Goal: Check status

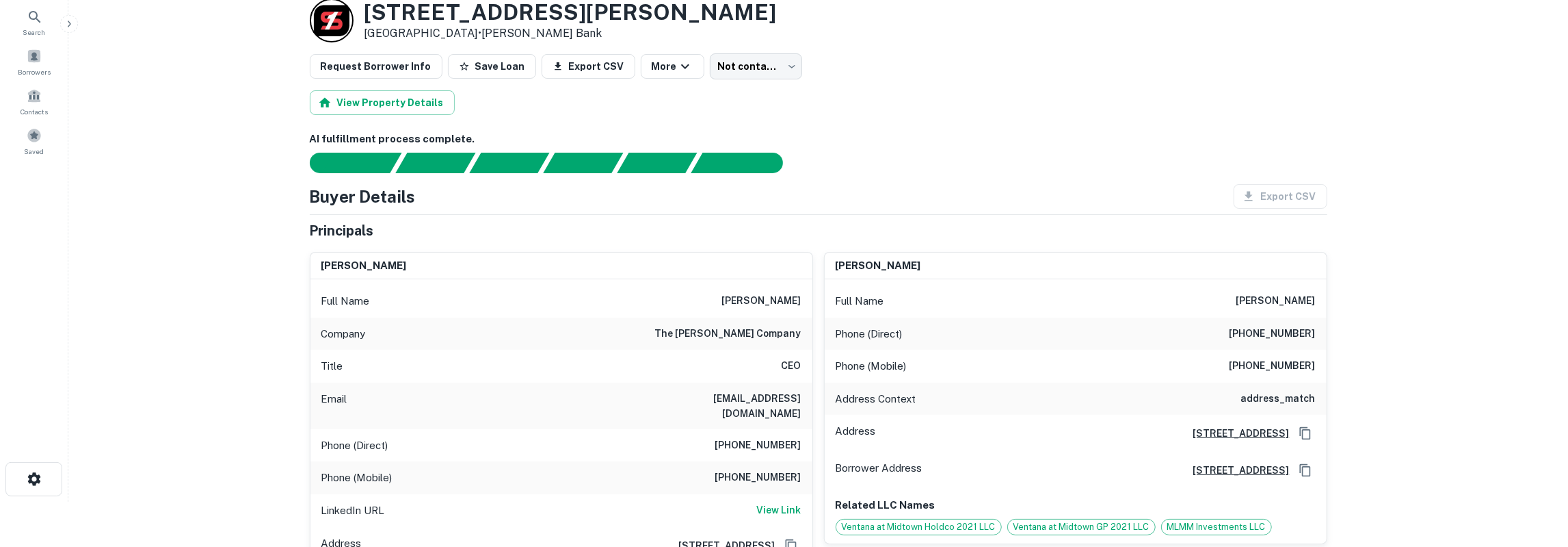
scroll to position [71, 0]
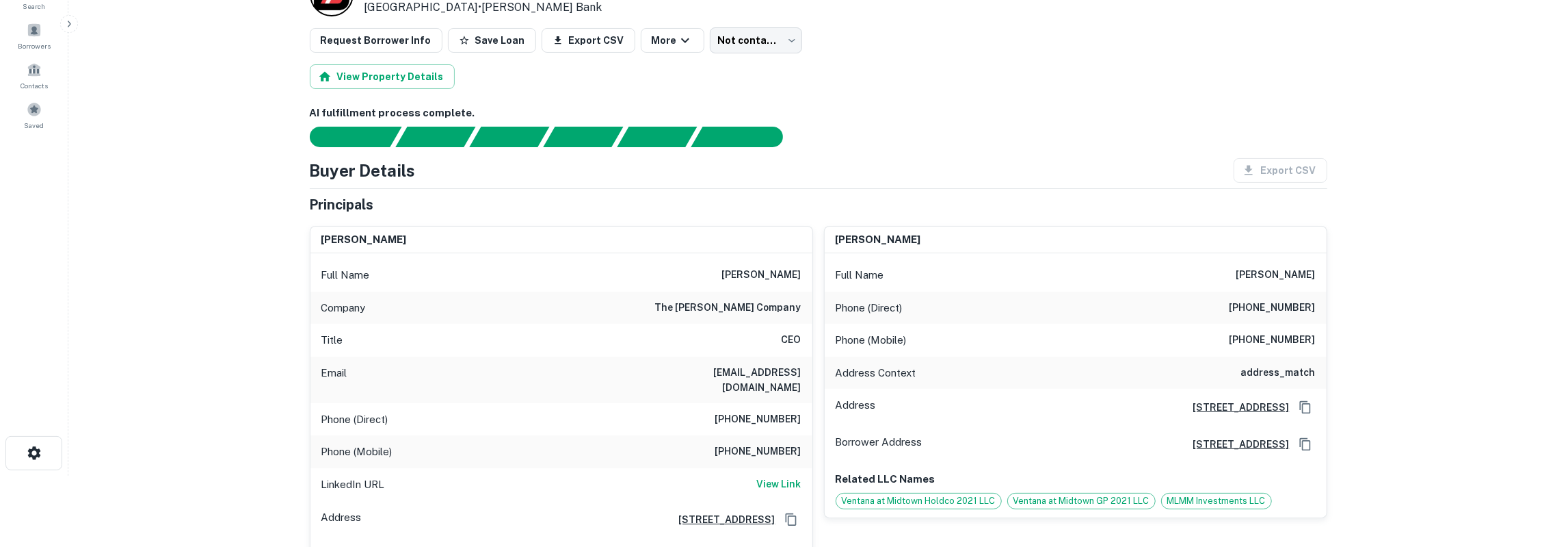
click at [784, 273] on h6 "adam lynd" at bounding box center [762, 275] width 79 height 16
copy h6 "lynd"
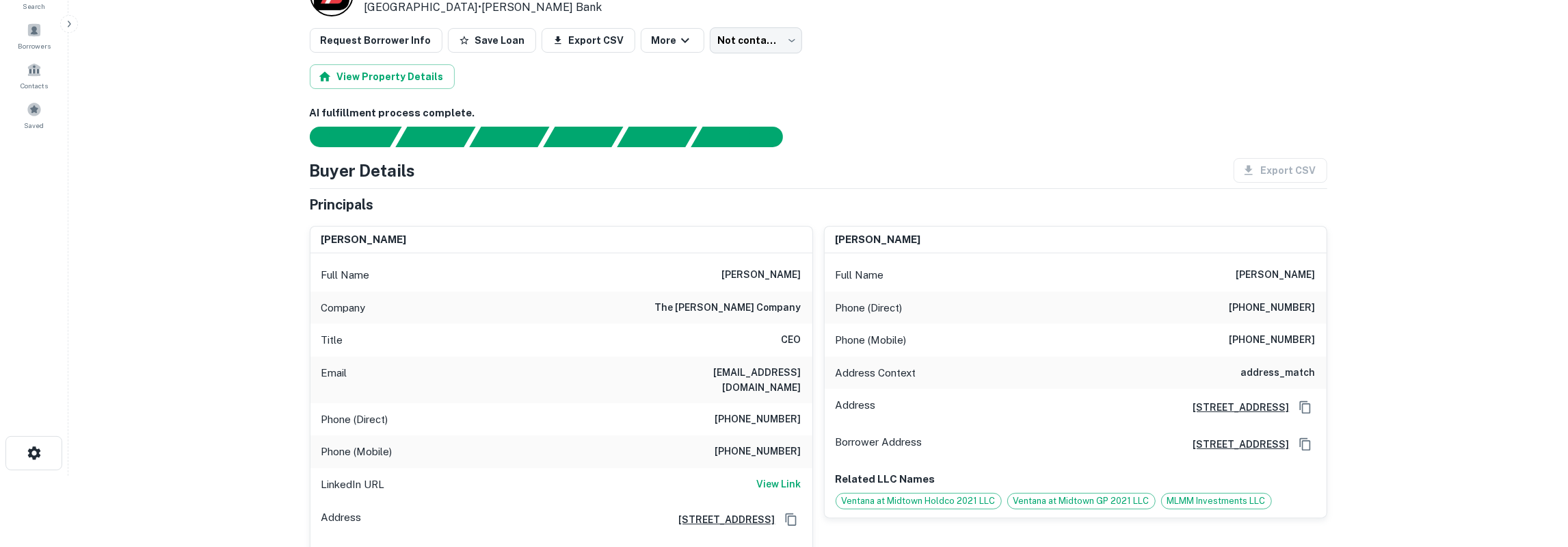
click at [775, 371] on h6 "alynd@lyndworld.com" at bounding box center [720, 380] width 164 height 30
click at [766, 411] on h6 "(210) 268-7621" at bounding box center [759, 419] width 86 height 16
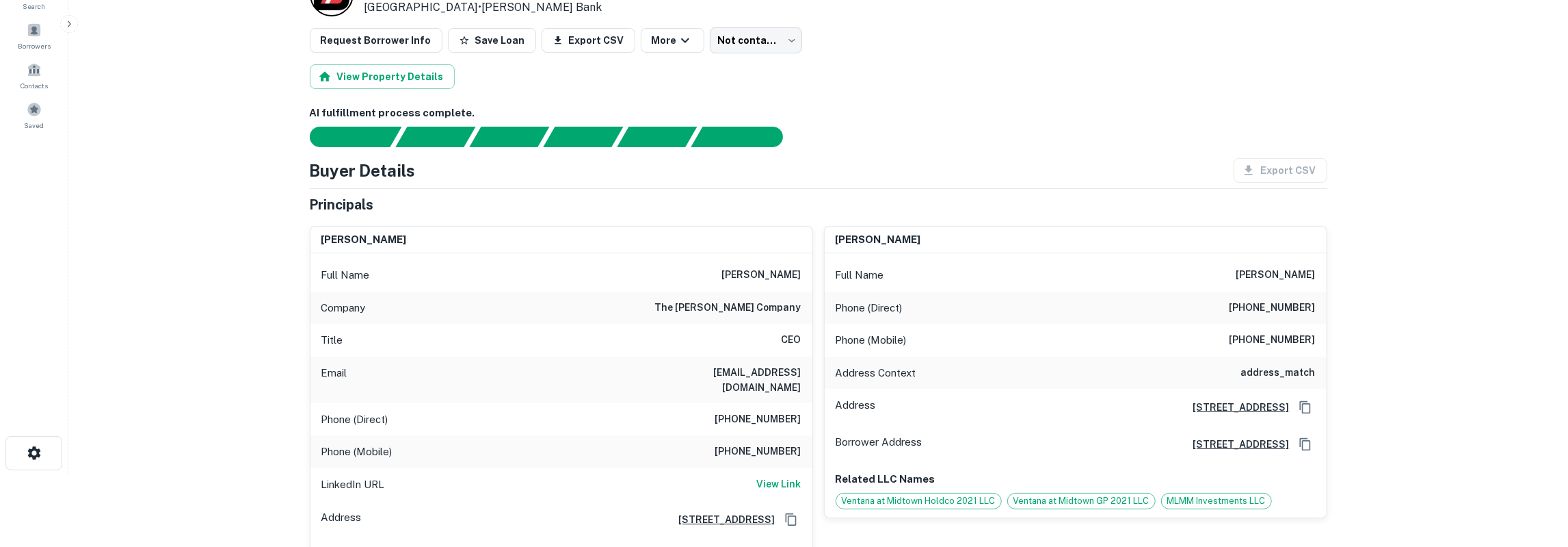
click at [766, 411] on h6 "(210) 268-7621" at bounding box center [759, 419] width 86 height 16
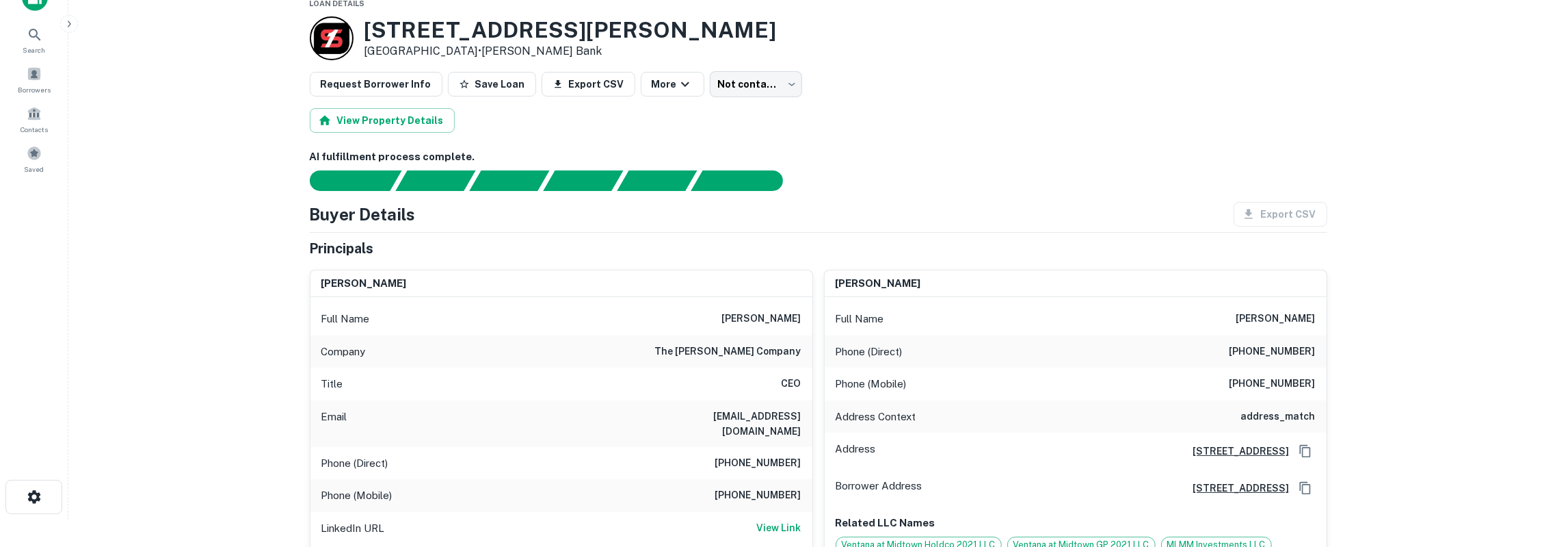
scroll to position [0, 0]
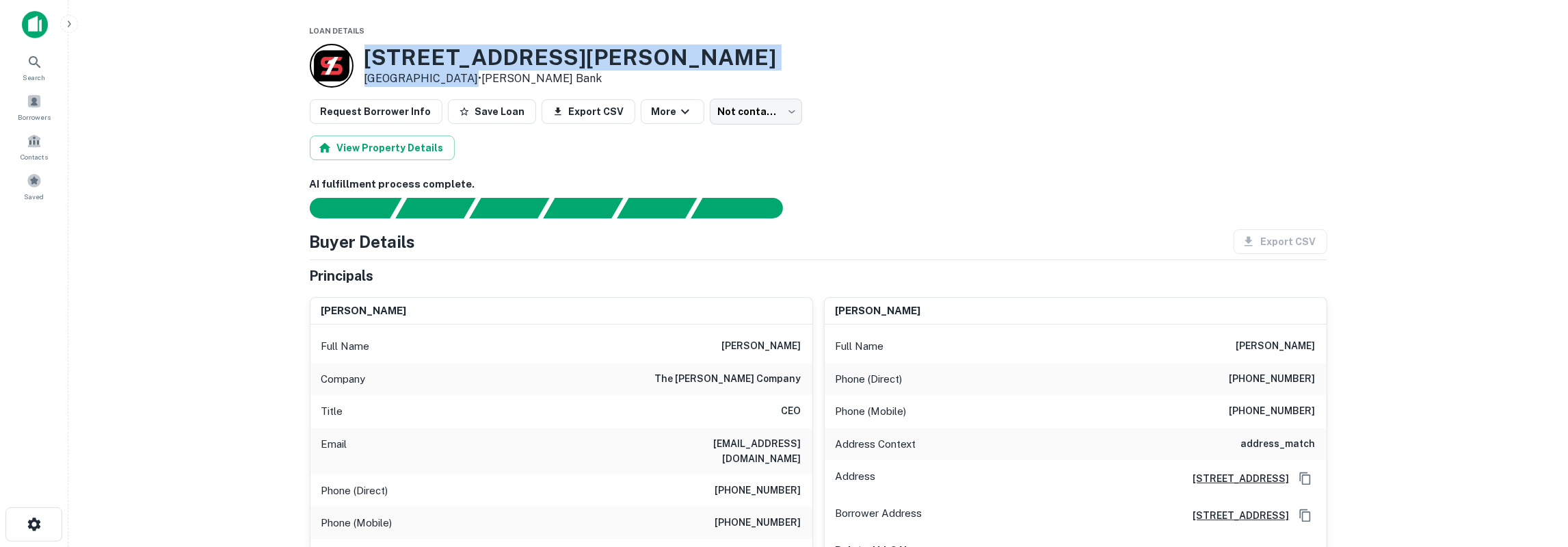
drag, startPoint x: 365, startPoint y: 58, endPoint x: 462, endPoint y: 78, distance: 99.0
click at [462, 78] on div "4001 Fannin St Houston, TX 77004 • Simmons Bank" at bounding box center [571, 65] width 413 height 42
drag, startPoint x: 382, startPoint y: 62, endPoint x: 376, endPoint y: 61, distance: 6.1
click at [382, 62] on h3 "4001 Fannin St" at bounding box center [571, 57] width 413 height 26
drag, startPoint x: 368, startPoint y: 57, endPoint x: 554, endPoint y: 78, distance: 187.2
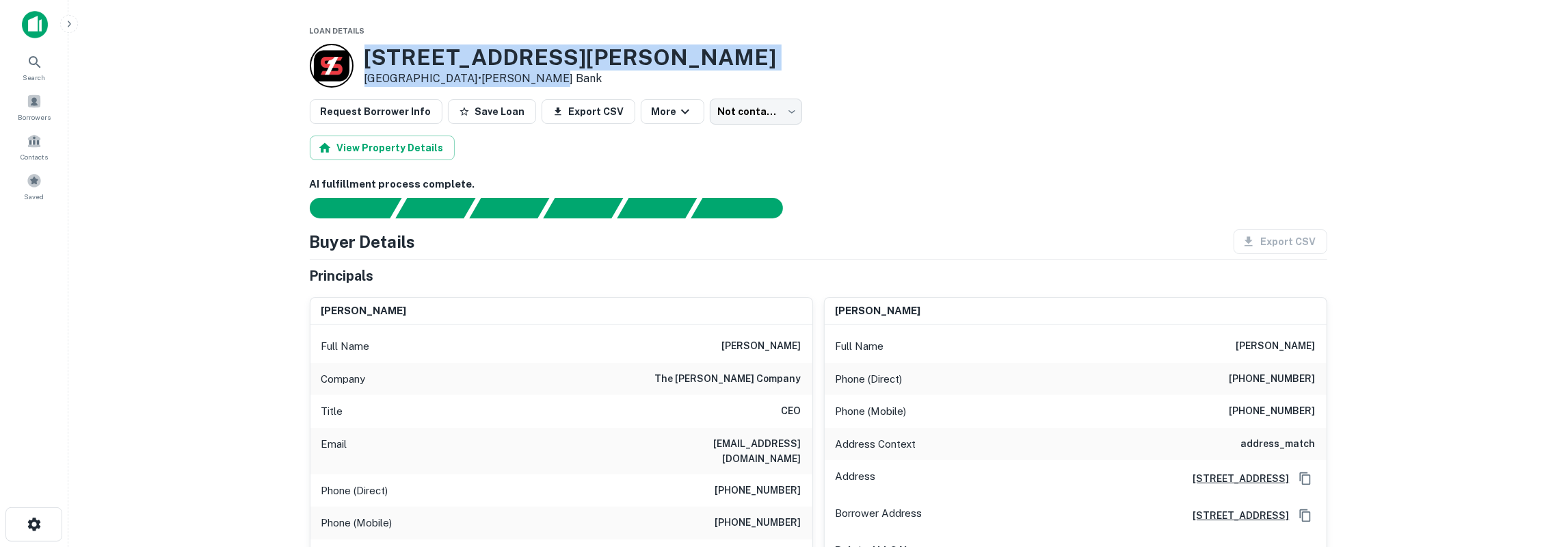
click at [554, 78] on div "4001 Fannin St Houston, TX 77004 • Simmons Bank" at bounding box center [818, 66] width 1017 height 44
copy div "4001 Fannin St Houston, TX 77004 • Simmons Bank"
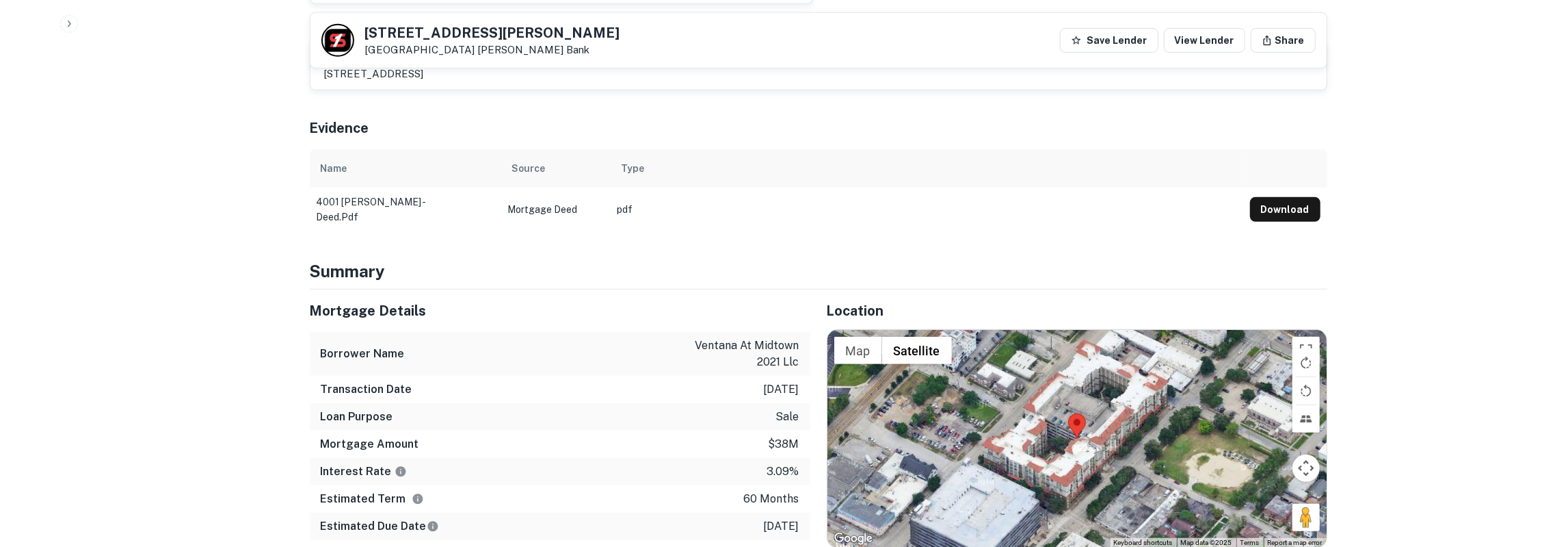
scroll to position [712, 0]
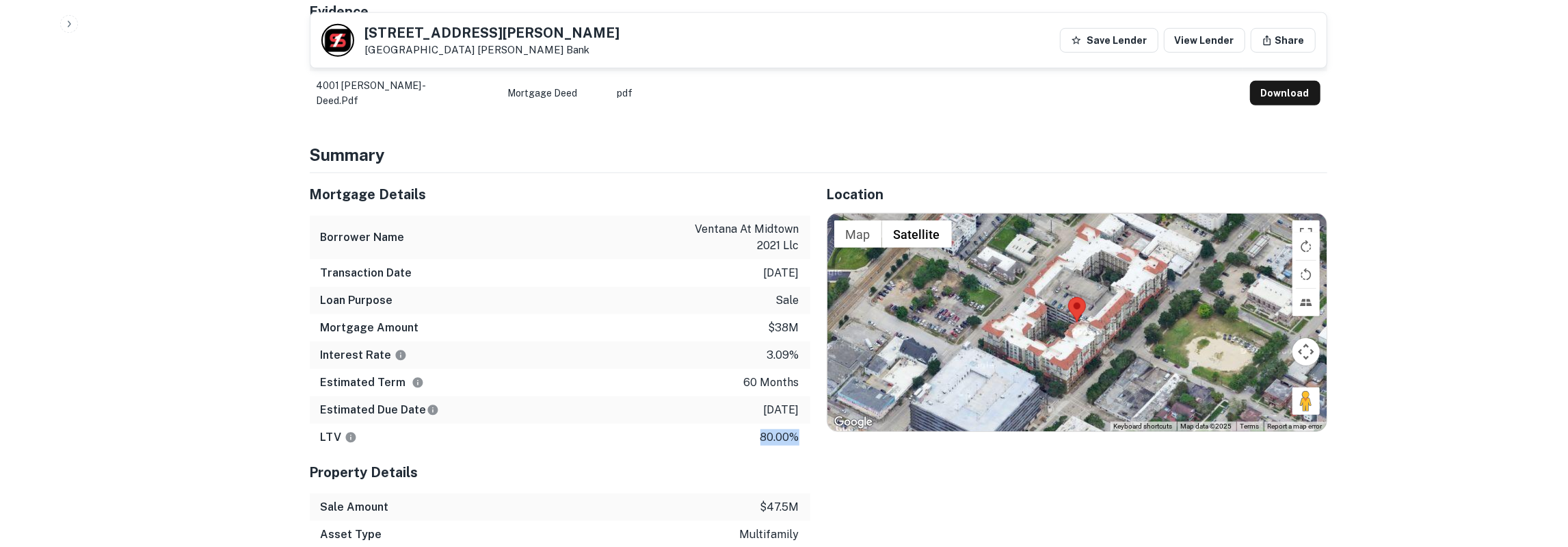
drag, startPoint x: 313, startPoint y: 177, endPoint x: 803, endPoint y: 414, distance: 544.3
click at [803, 414] on div "Mortgage Details Borrower Name ventana at midtown 2021 llc Transaction Date 12/…" at bounding box center [560, 312] width 501 height 278
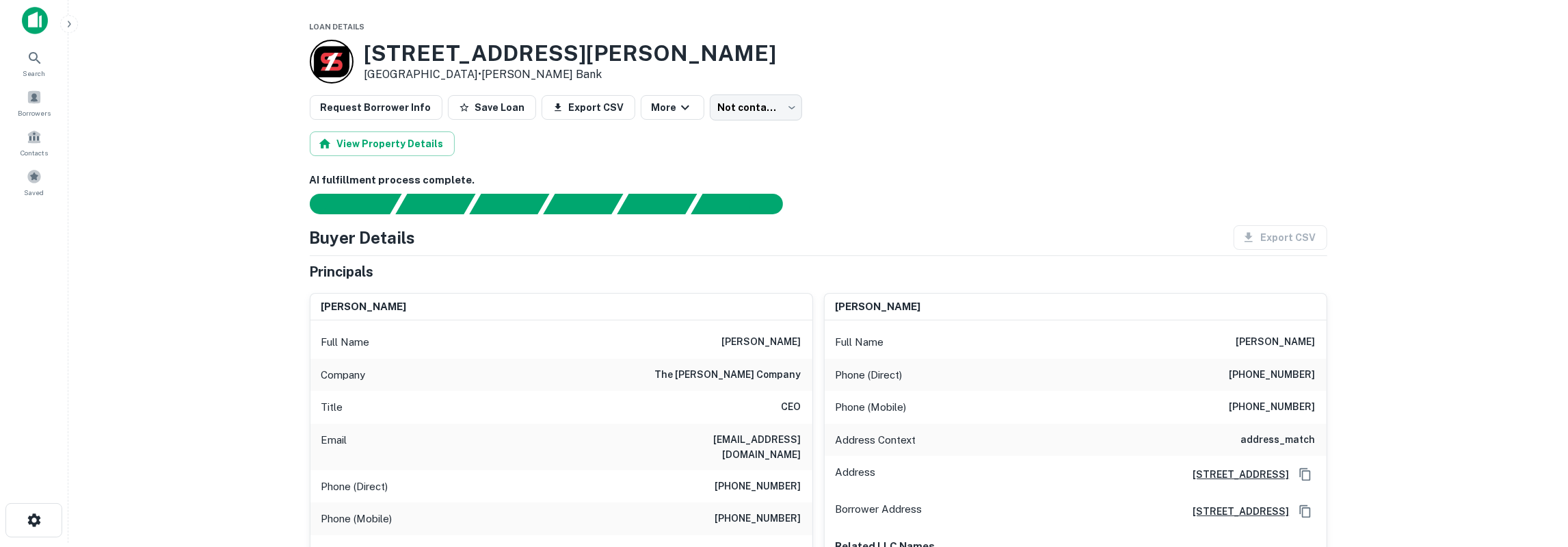
scroll to position [0, 0]
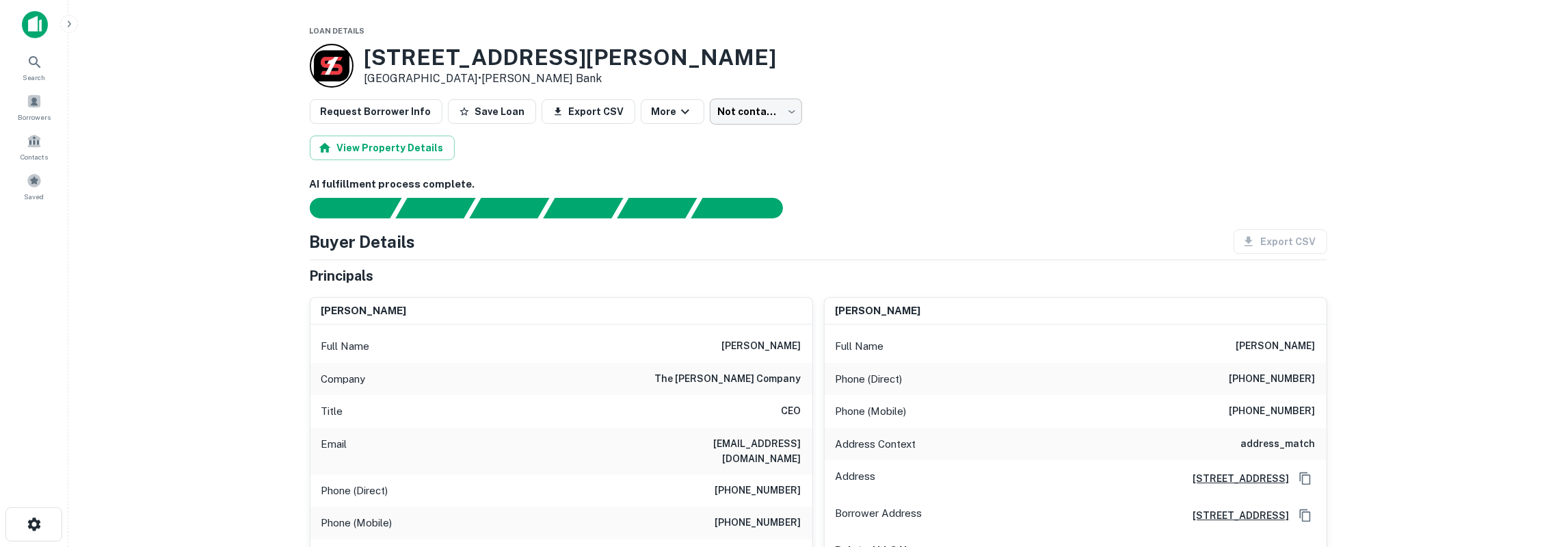
click at [757, 118] on body "Search Borrowers Contacts Saved Loan Details 4001 Fannin St Houston, TX 77004 •…" at bounding box center [784, 273] width 1568 height 547
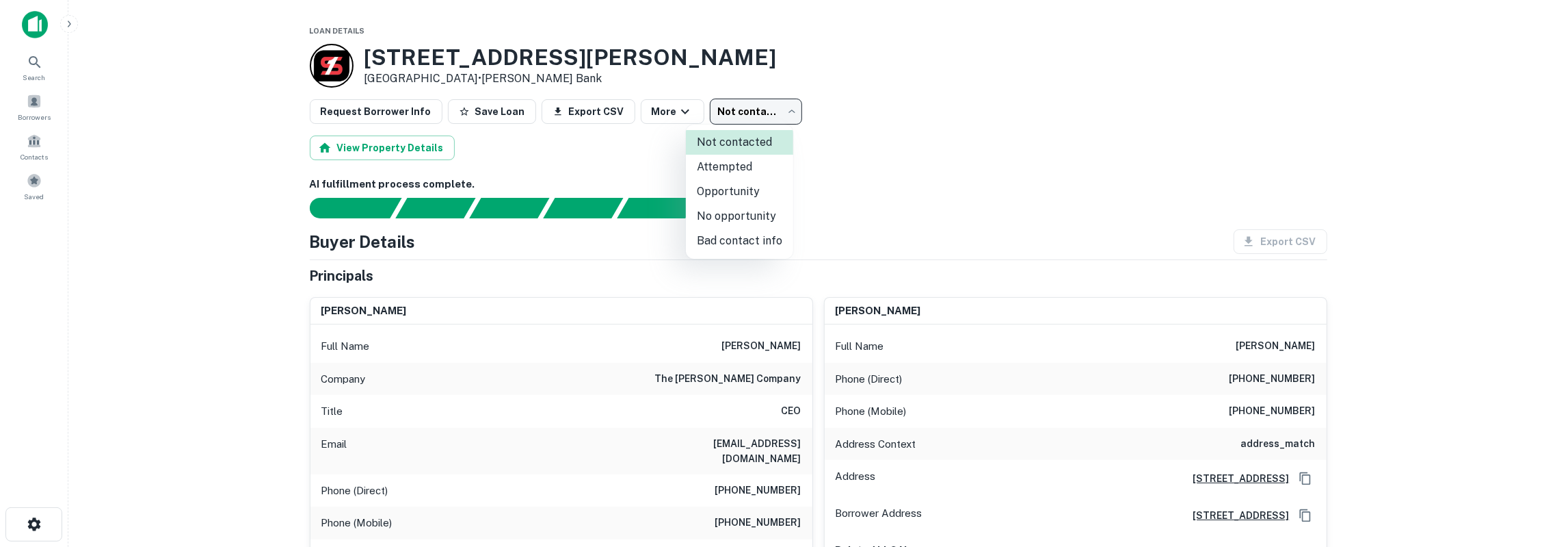
click at [750, 173] on li "Attempted" at bounding box center [739, 167] width 107 height 25
type input "*********"
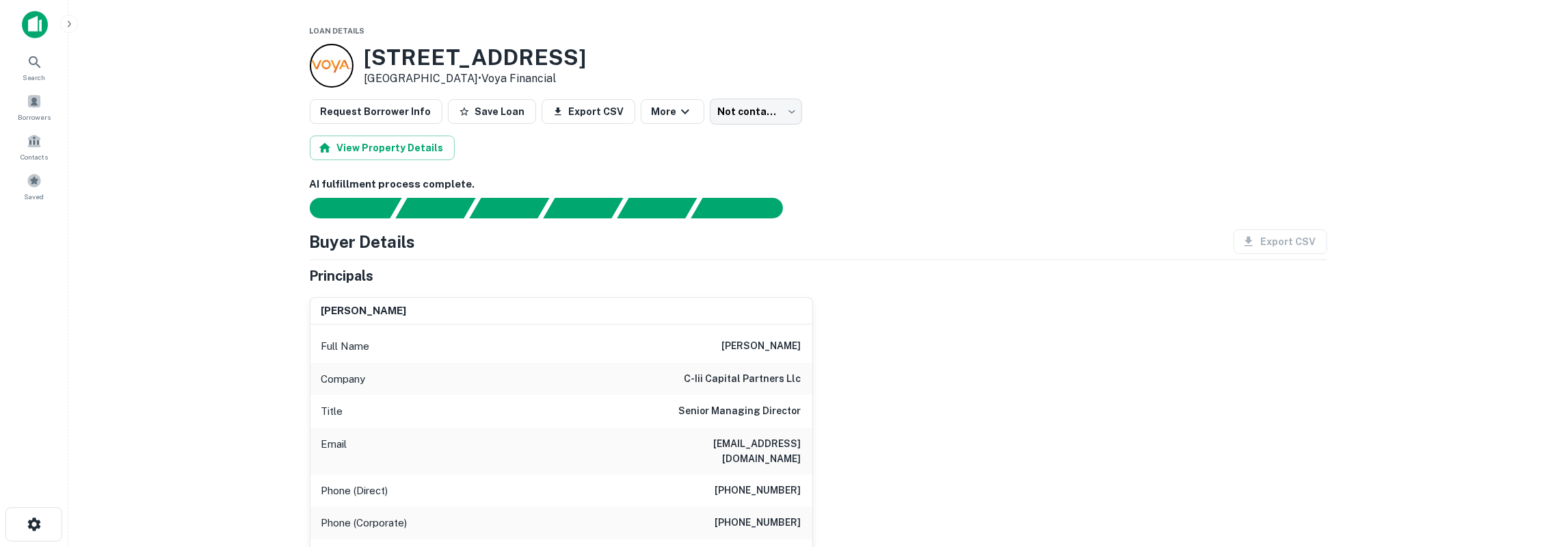
click at [723, 339] on h6 "[PERSON_NAME]" at bounding box center [762, 346] width 79 height 16
click at [723, 339] on h6 "katherine d. furman" at bounding box center [762, 346] width 79 height 16
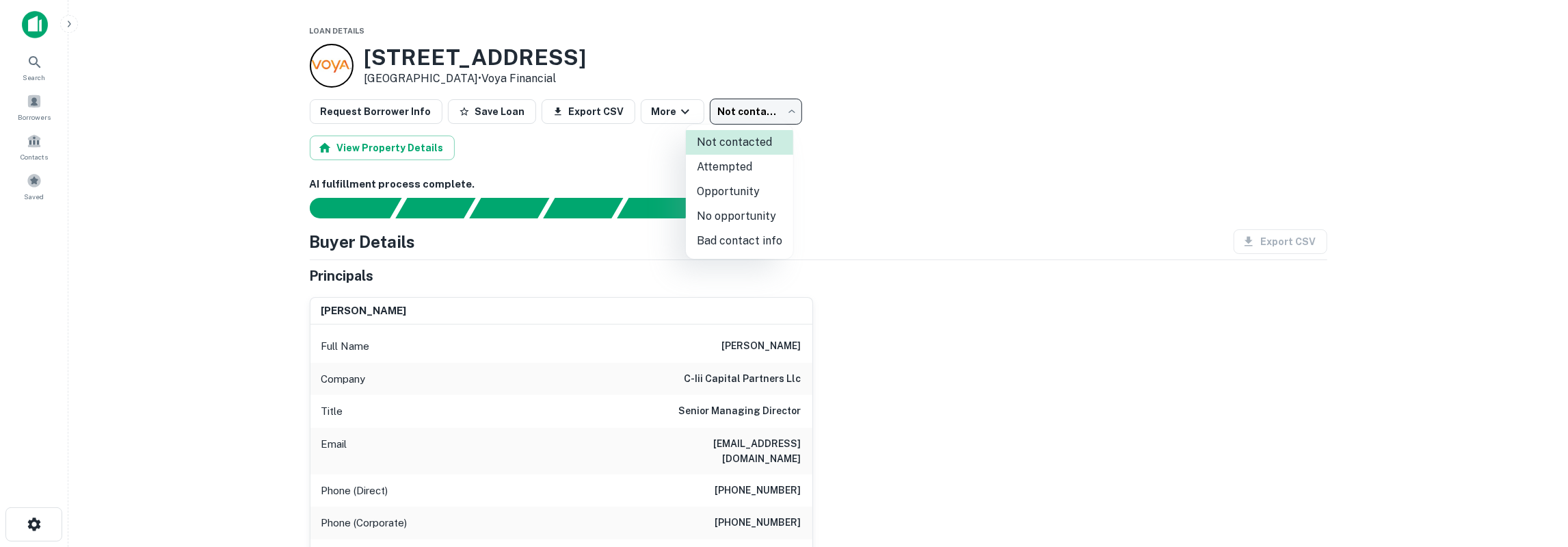
click at [756, 108] on body "Search Borrowers Contacts Saved Loan Details 16100 Space Center Blvd Houston, T…" at bounding box center [784, 273] width 1568 height 547
click at [755, 210] on li "No opportunity" at bounding box center [739, 216] width 107 height 25
type input "**********"
